Goal: Navigation & Orientation: Find specific page/section

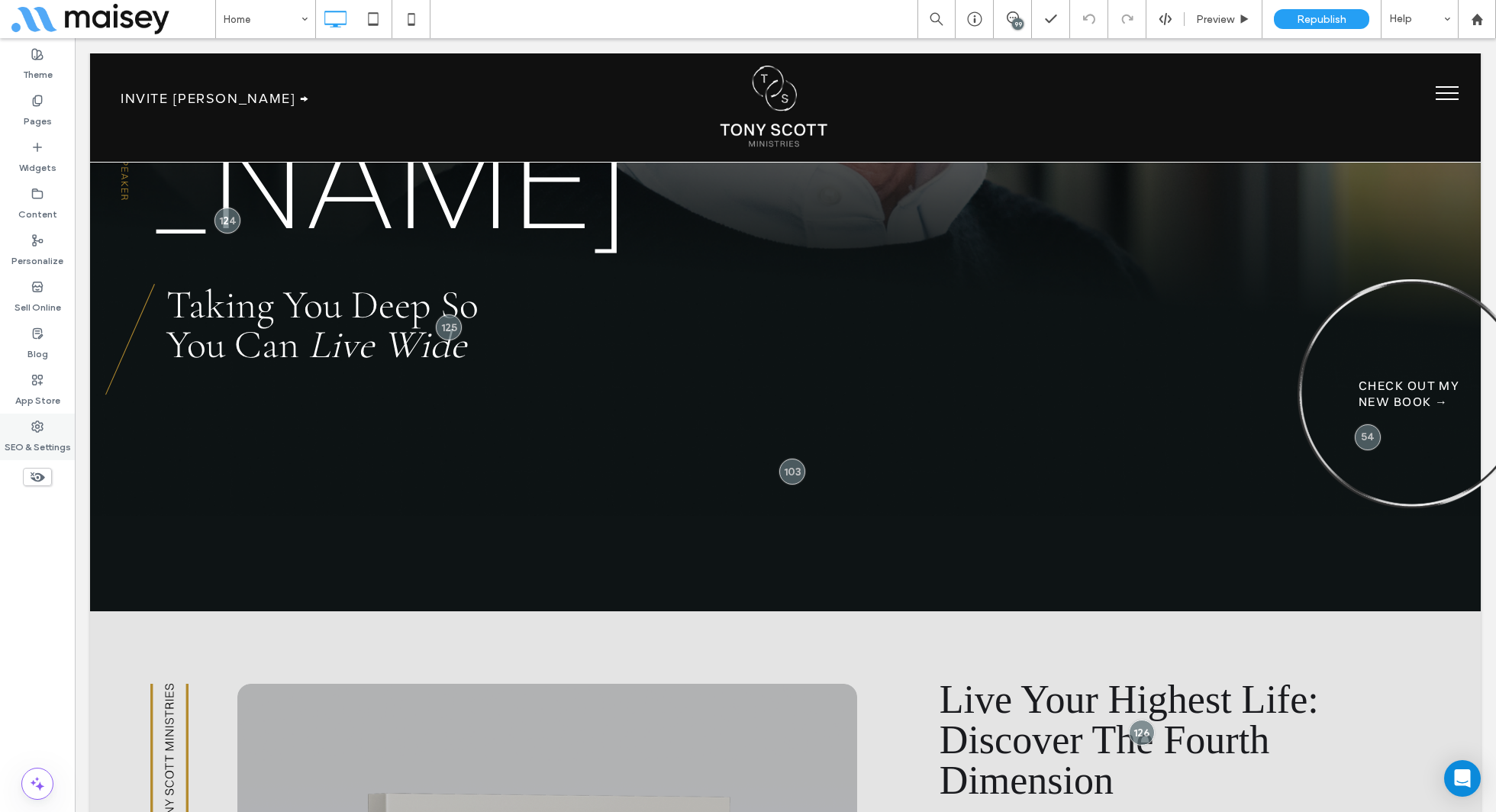
click at [22, 434] on label "SEO & Settings" at bounding box center [38, 444] width 67 height 21
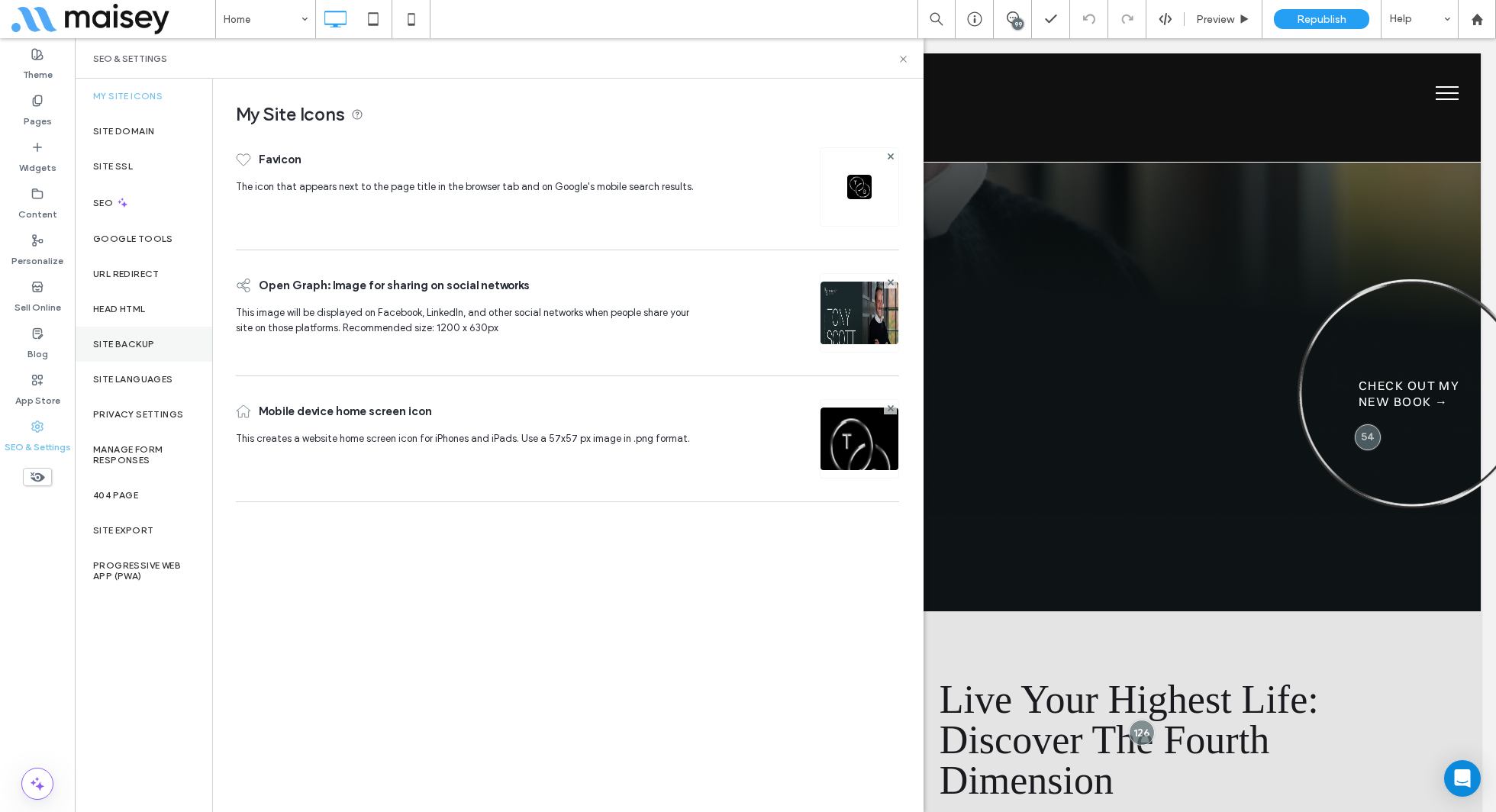
click at [137, 346] on label "Site Backup" at bounding box center [123, 344] width 61 height 11
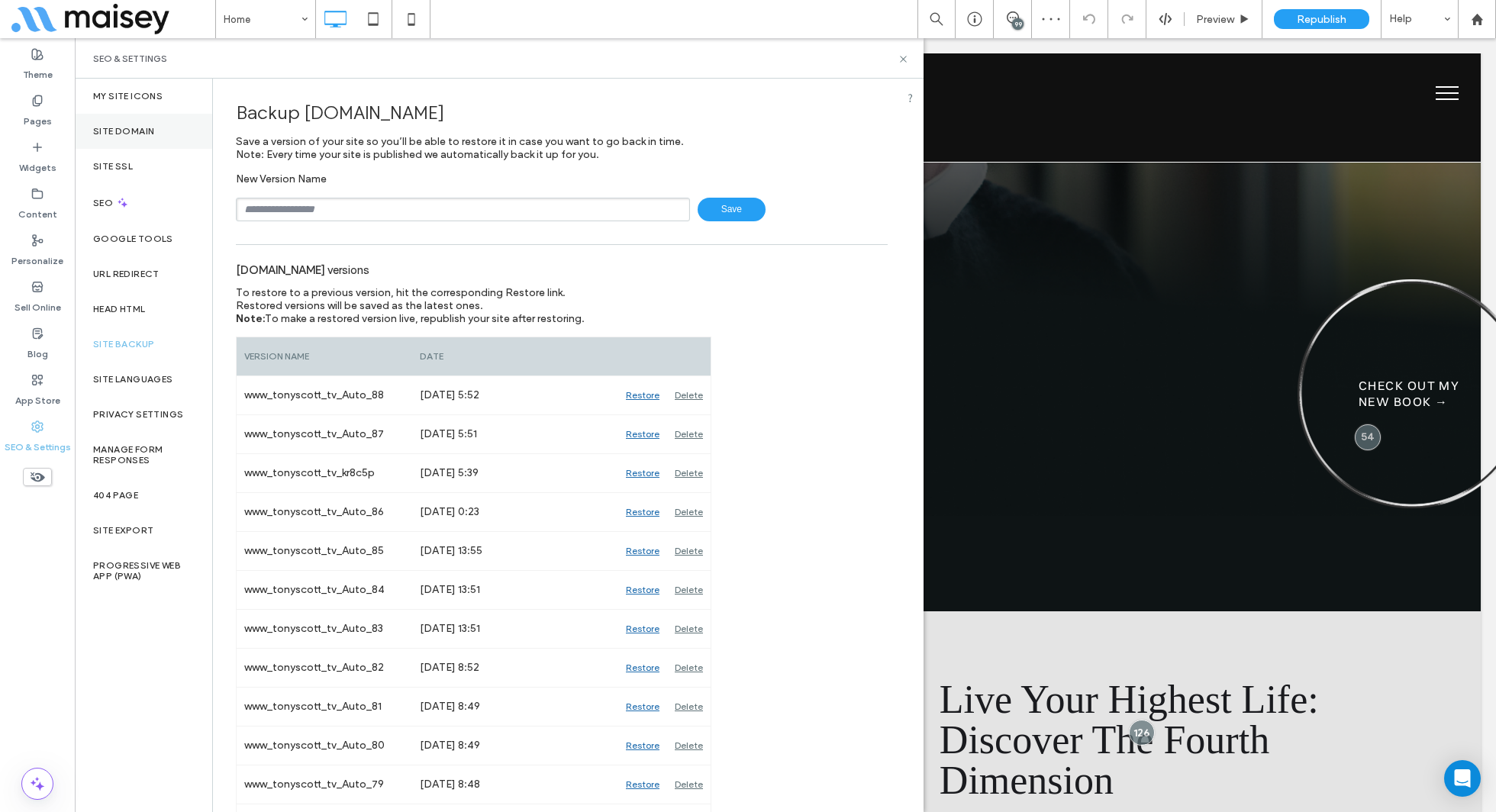
click at [162, 144] on div "Site Domain" at bounding box center [143, 131] width 137 height 35
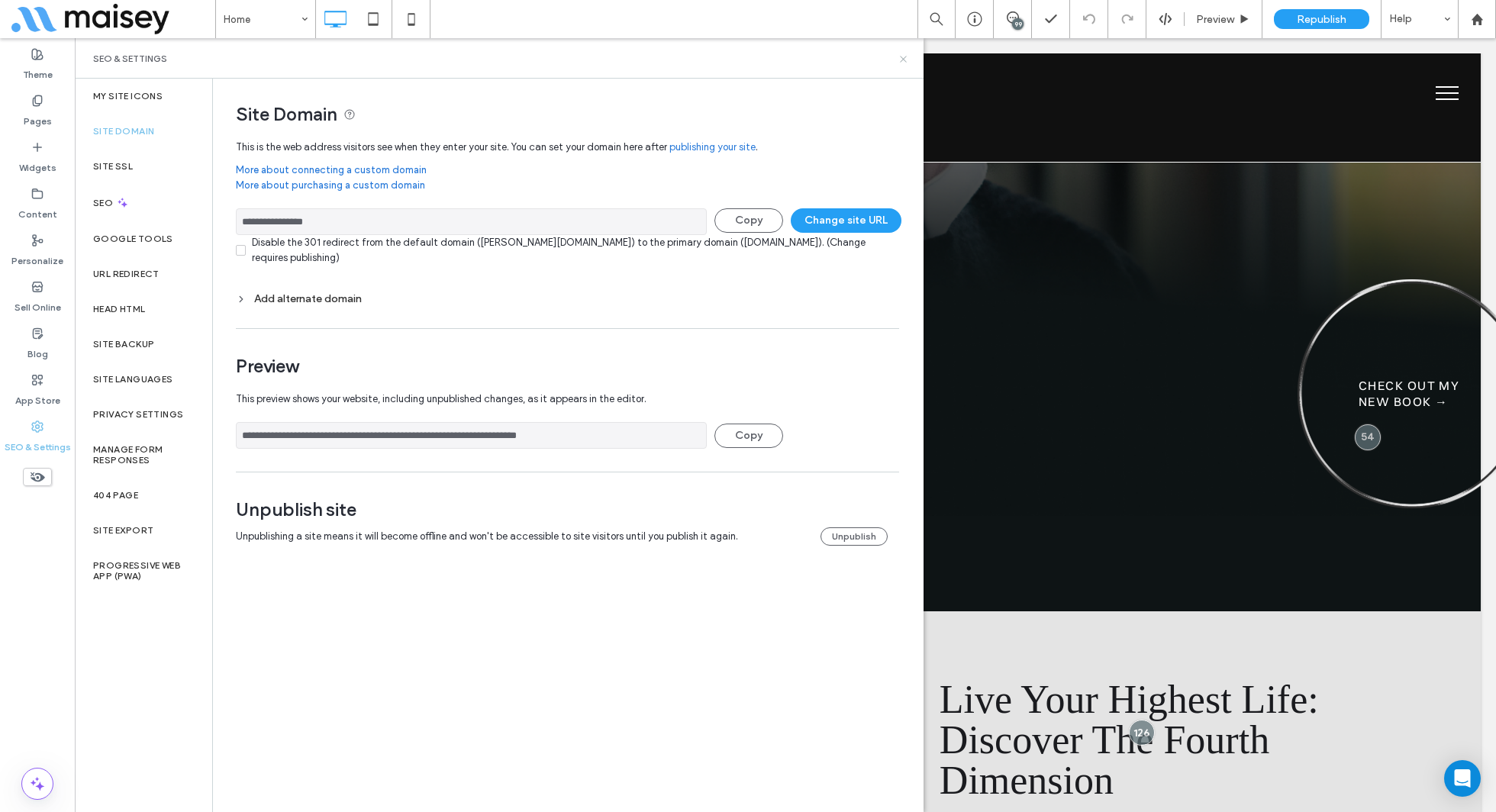
click at [904, 58] on use at bounding box center [904, 59] width 6 height 6
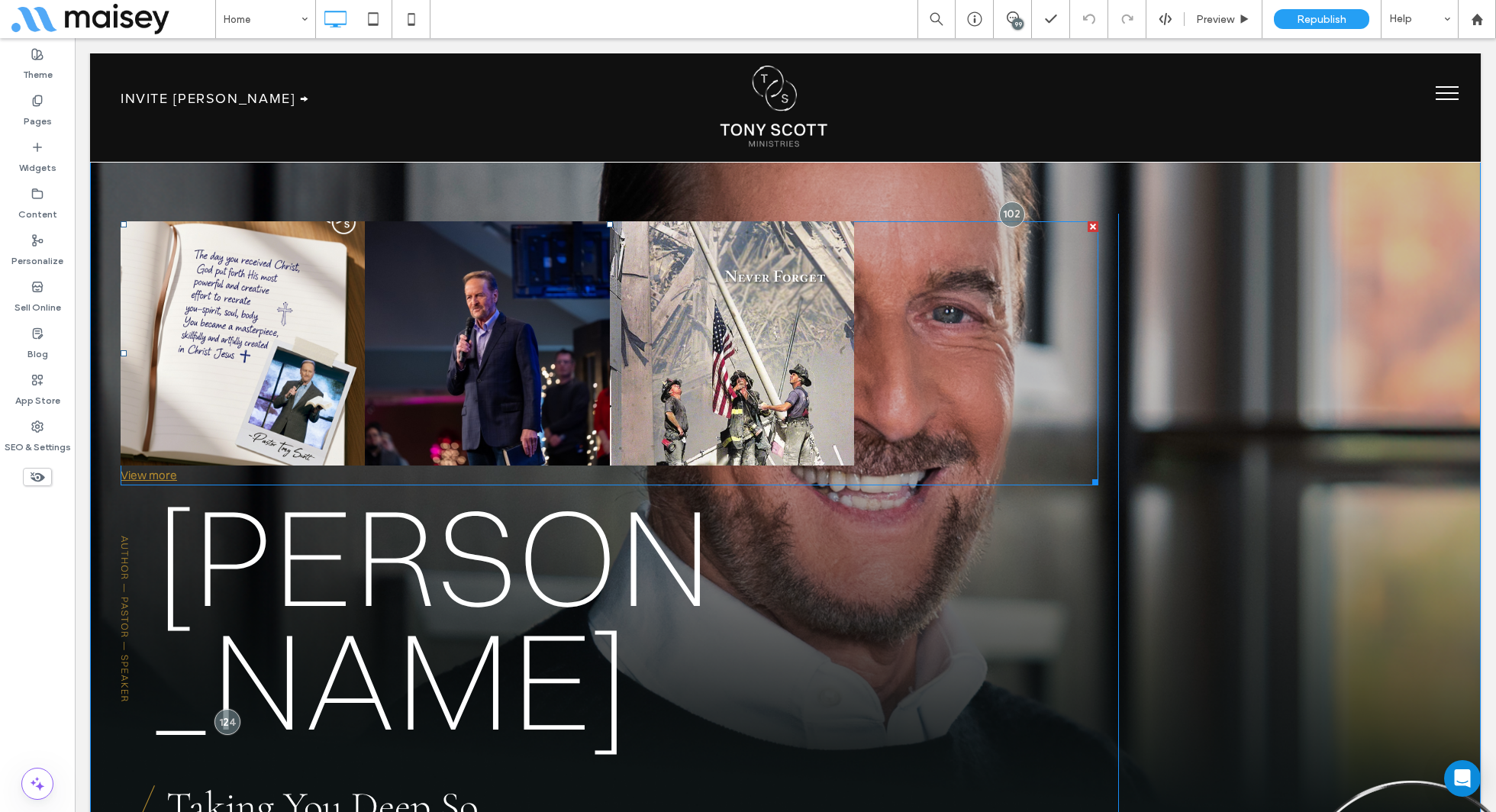
scroll to position [144, 0]
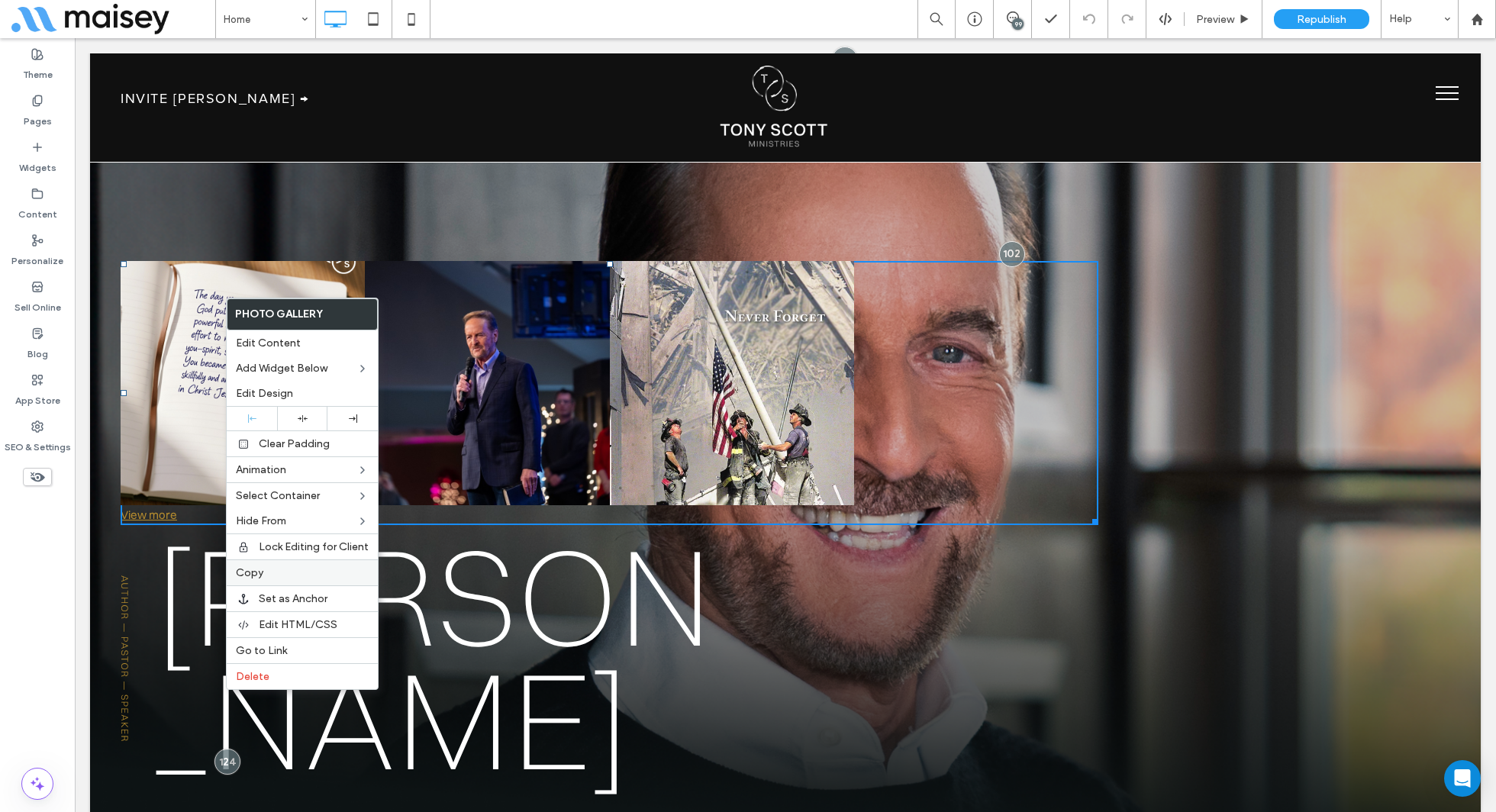
click at [273, 567] on label "Copy" at bounding box center [303, 573] width 133 height 13
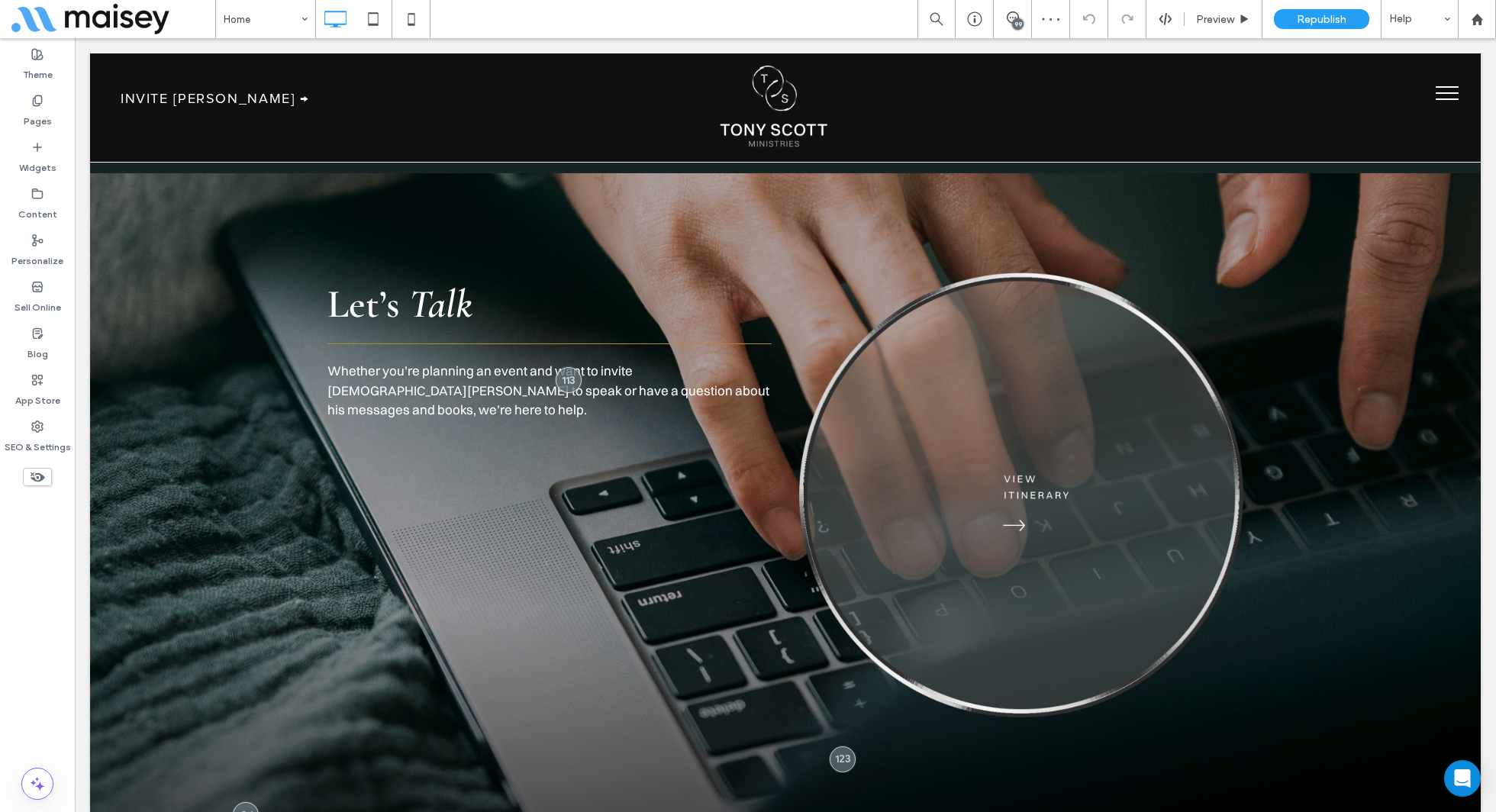
scroll to position [6060, 0]
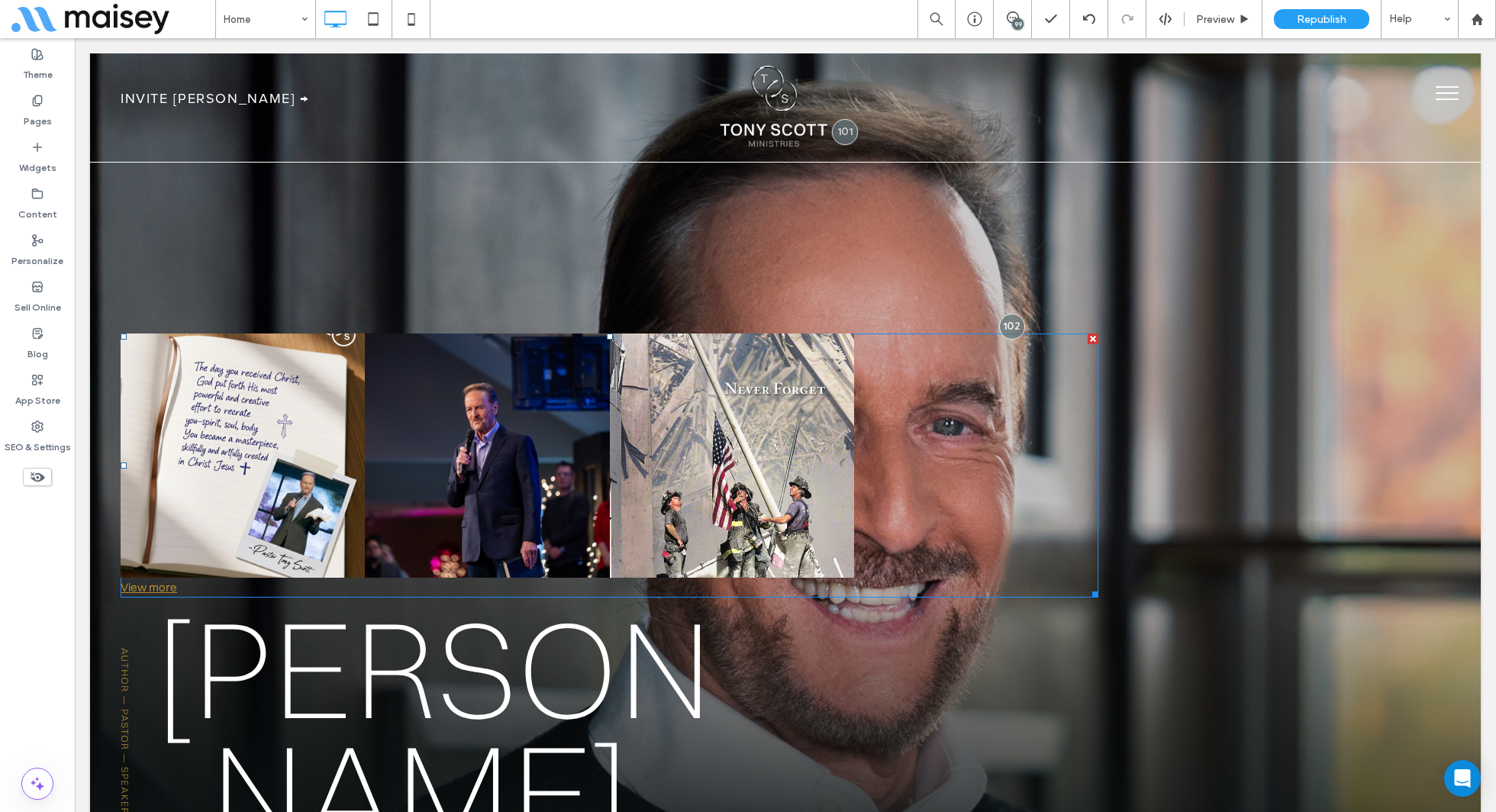
scroll to position [0, 0]
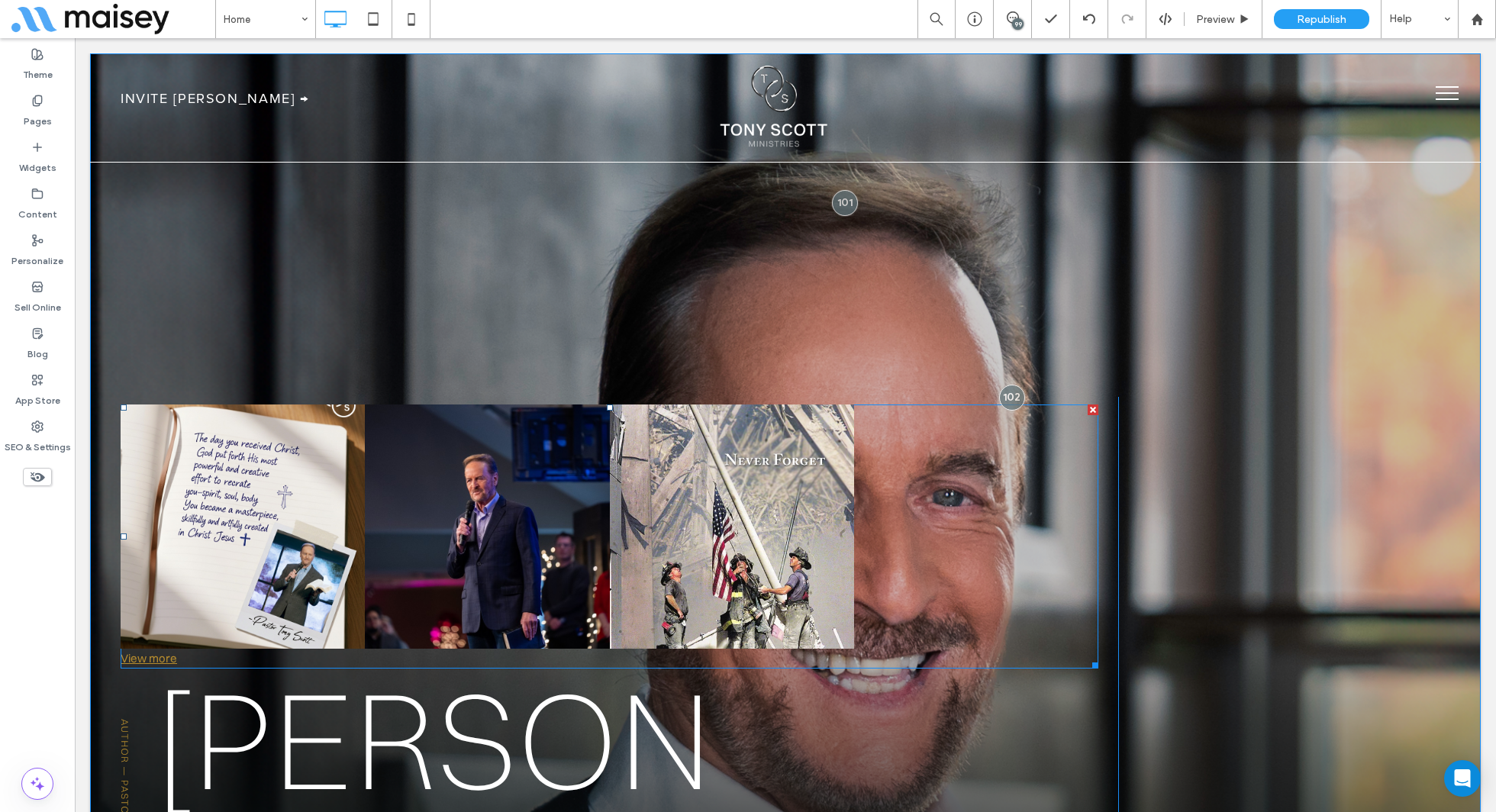
click at [1093, 410] on div at bounding box center [1093, 410] width 11 height 11
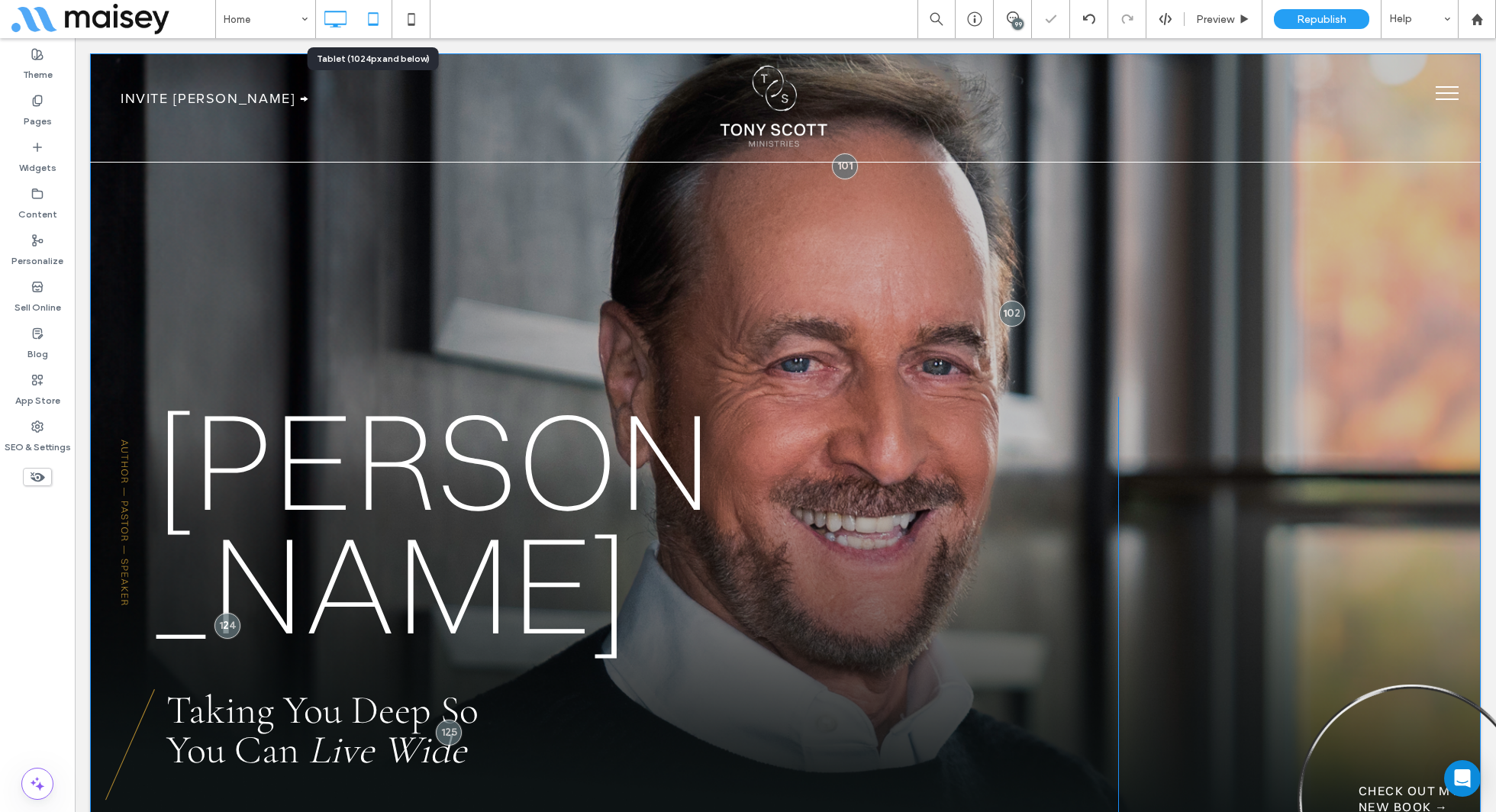
click at [362, 19] on icon at bounding box center [373, 19] width 31 height 31
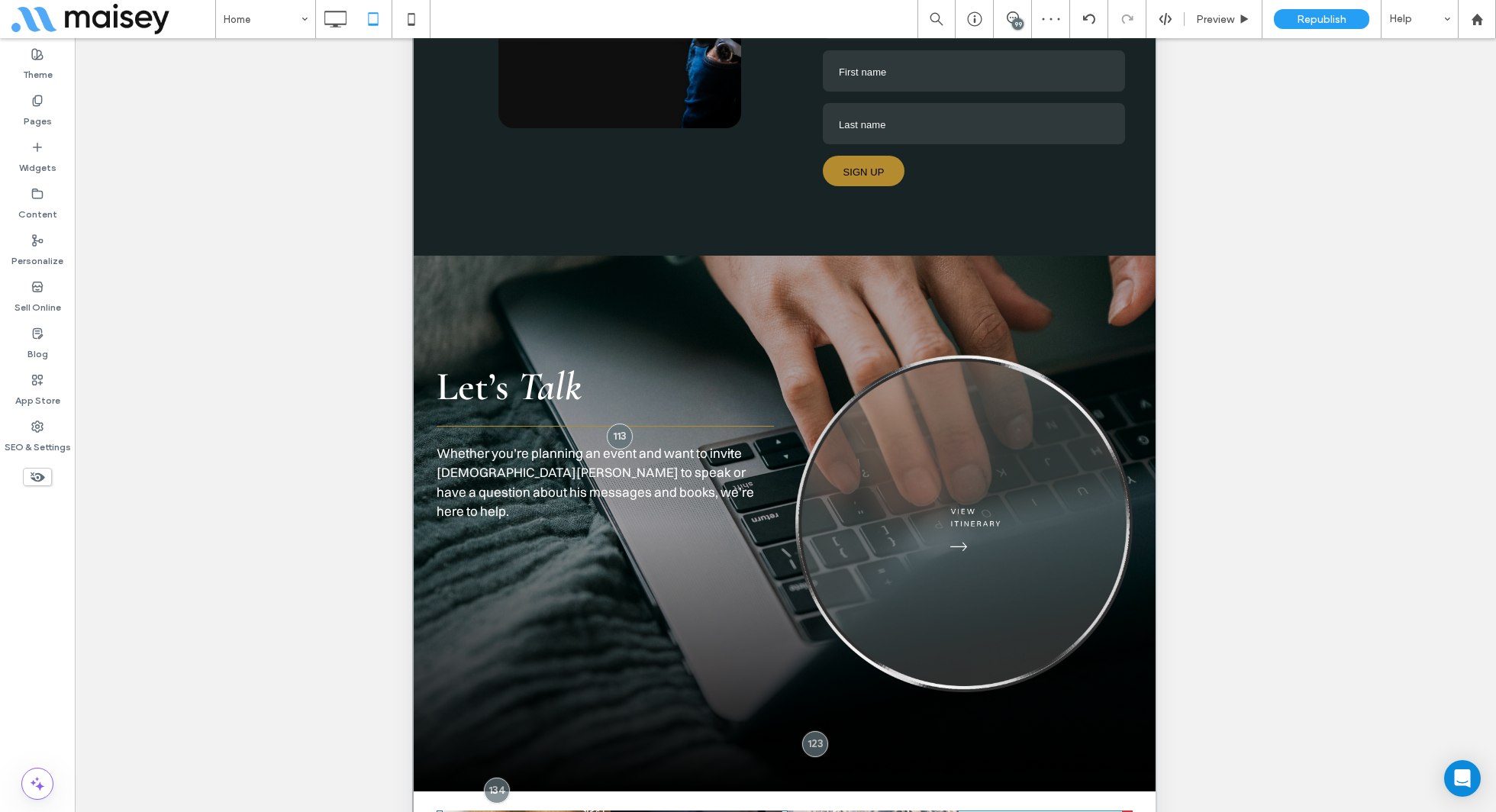
scroll to position [253, 0]
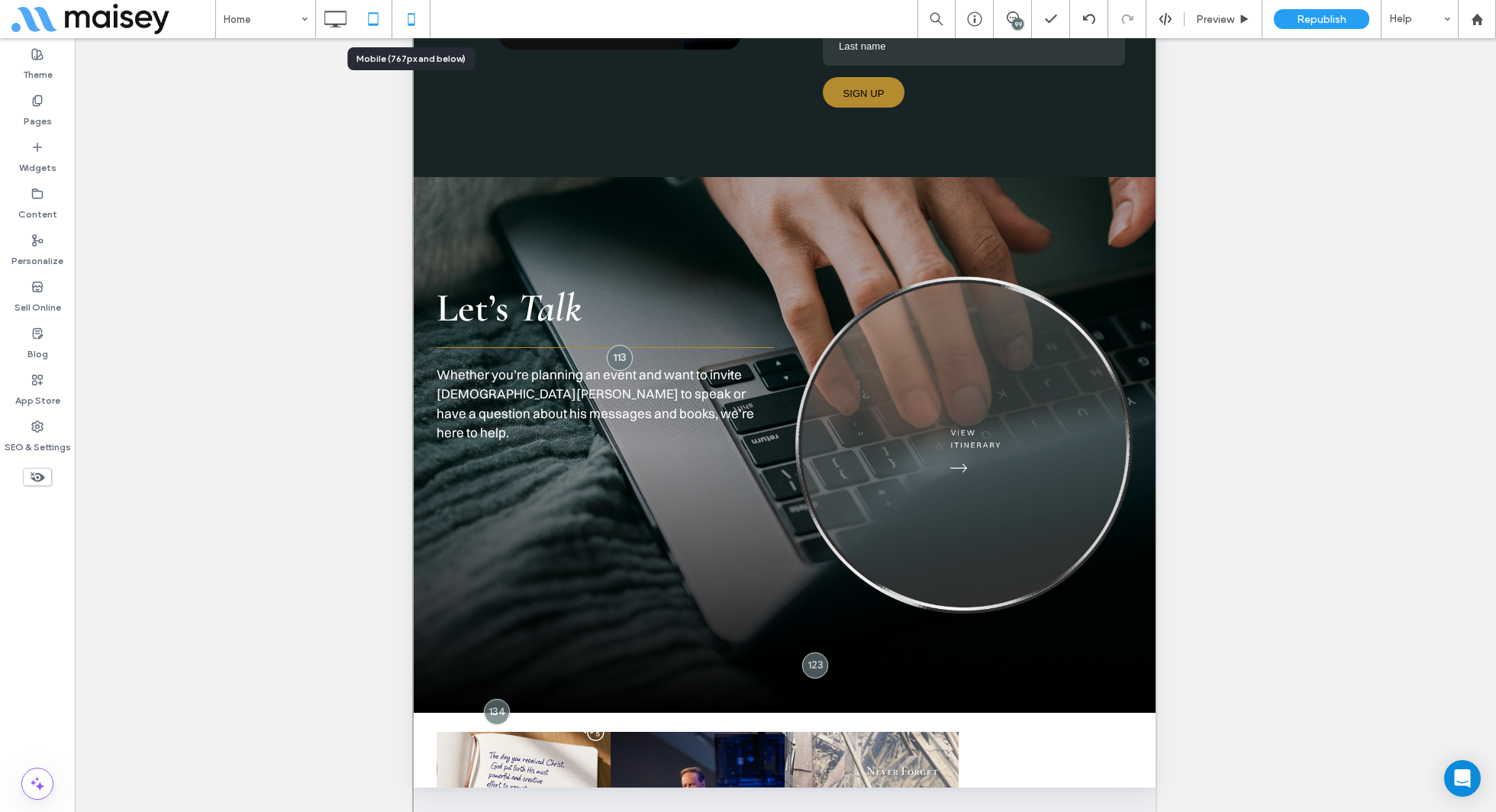
click at [412, 19] on icon at bounding box center [411, 19] width 31 height 31
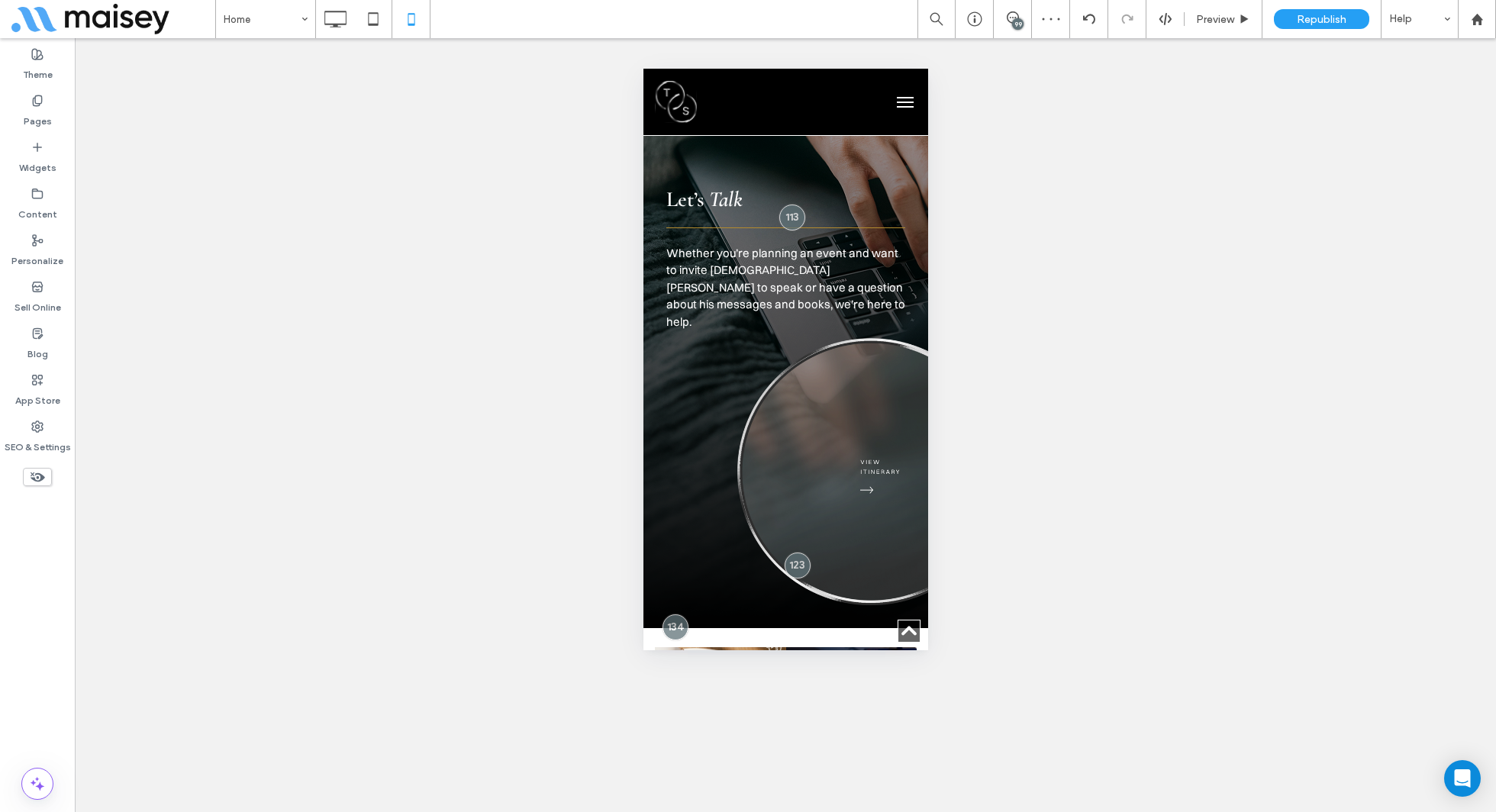
scroll to position [6470, 0]
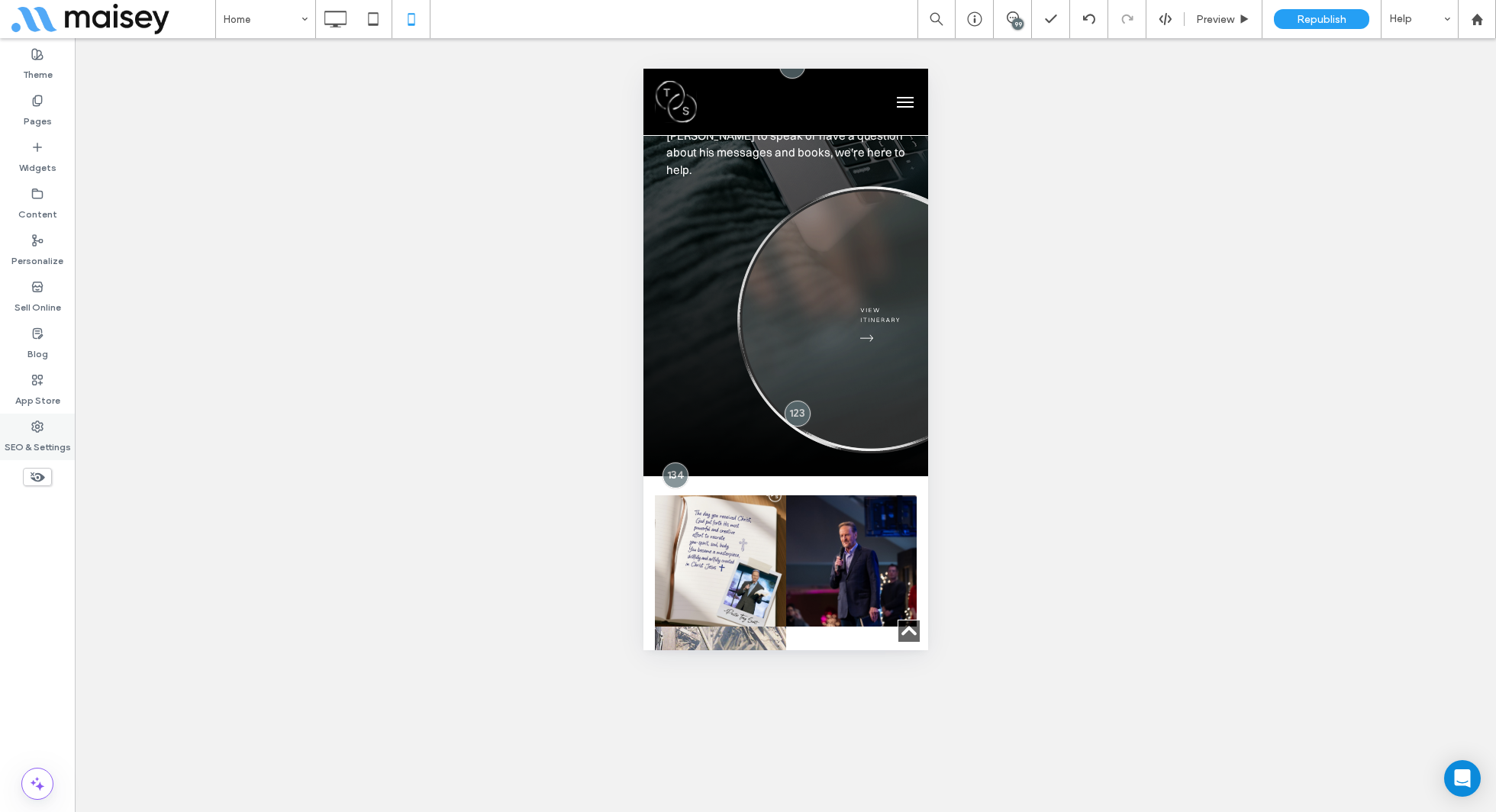
click at [19, 437] on label "SEO & Settings" at bounding box center [38, 444] width 67 height 21
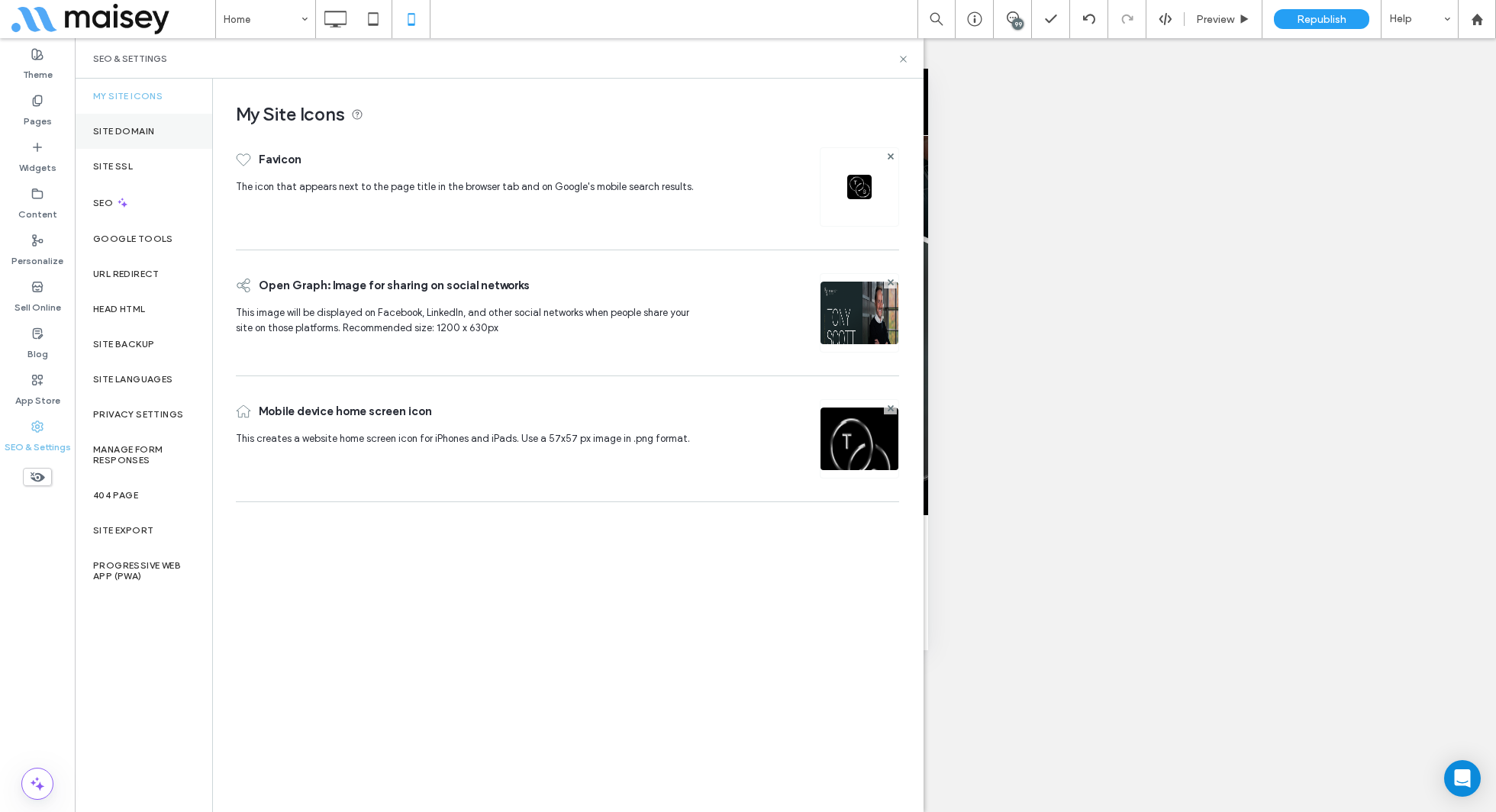
click at [145, 141] on div "Site Domain" at bounding box center [143, 131] width 137 height 35
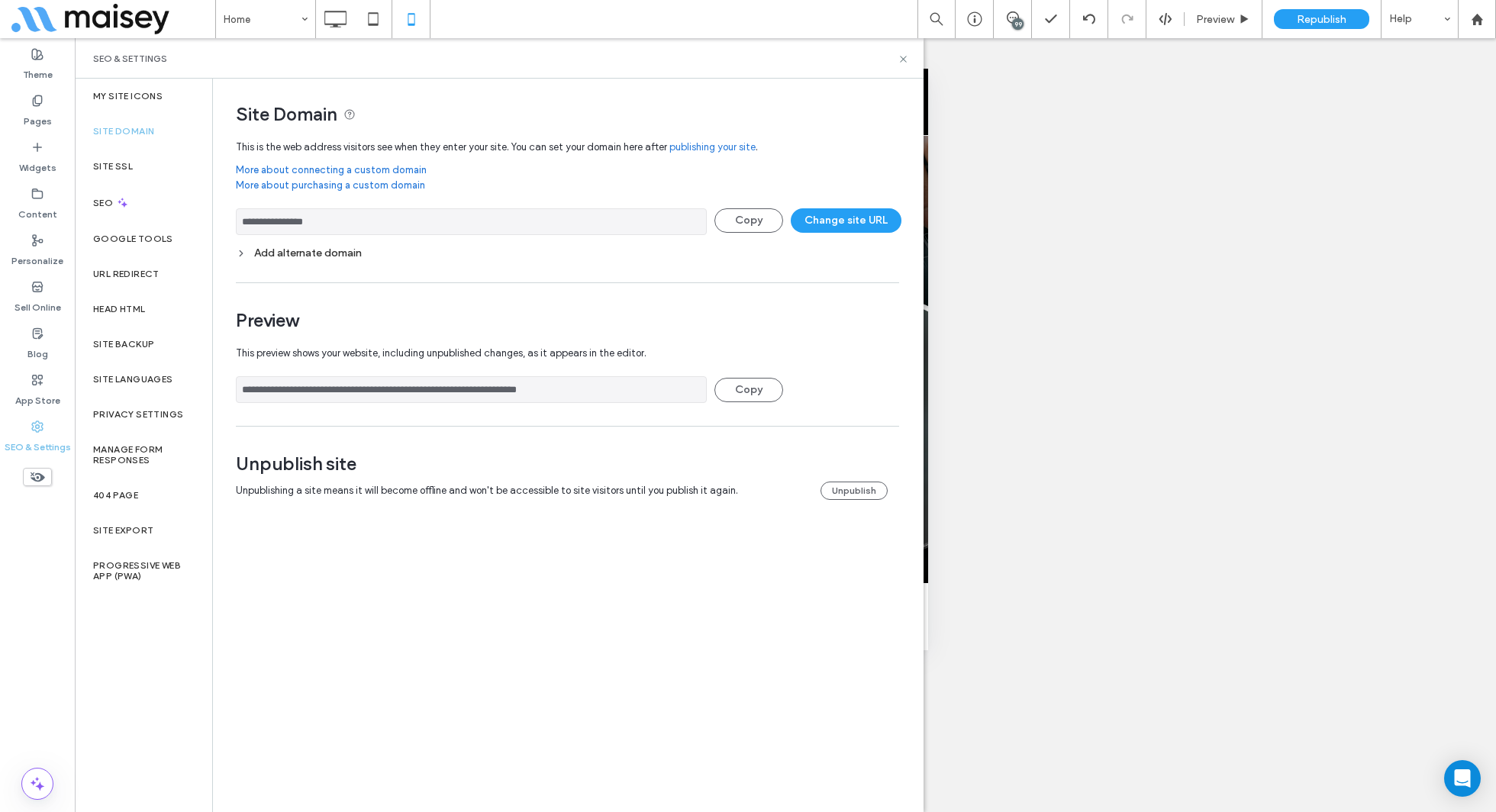
scroll to position [6150, 0]
